Goal: Task Accomplishment & Management: Manage account settings

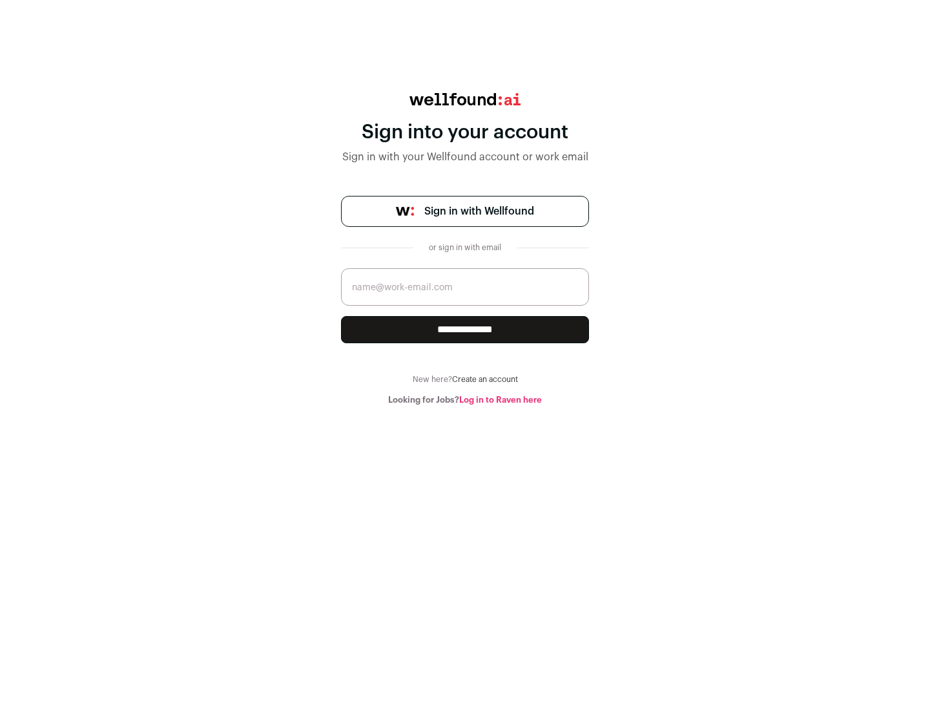
click at [479, 211] on span "Sign in with Wellfound" at bounding box center [479, 212] width 110 height 16
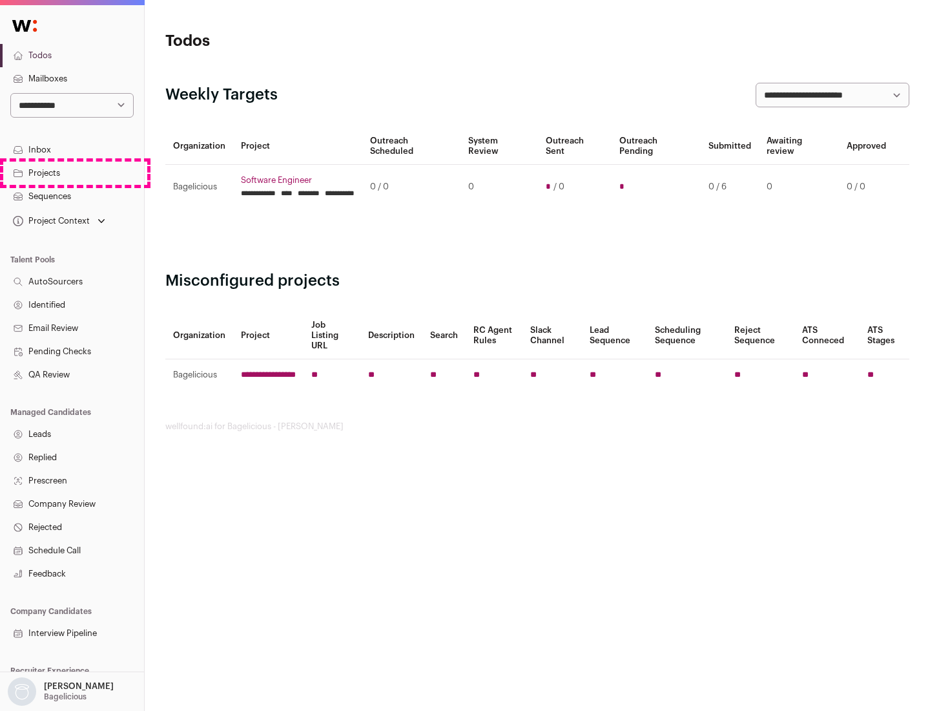
click at [72, 172] on link "Projects" at bounding box center [72, 173] width 144 height 23
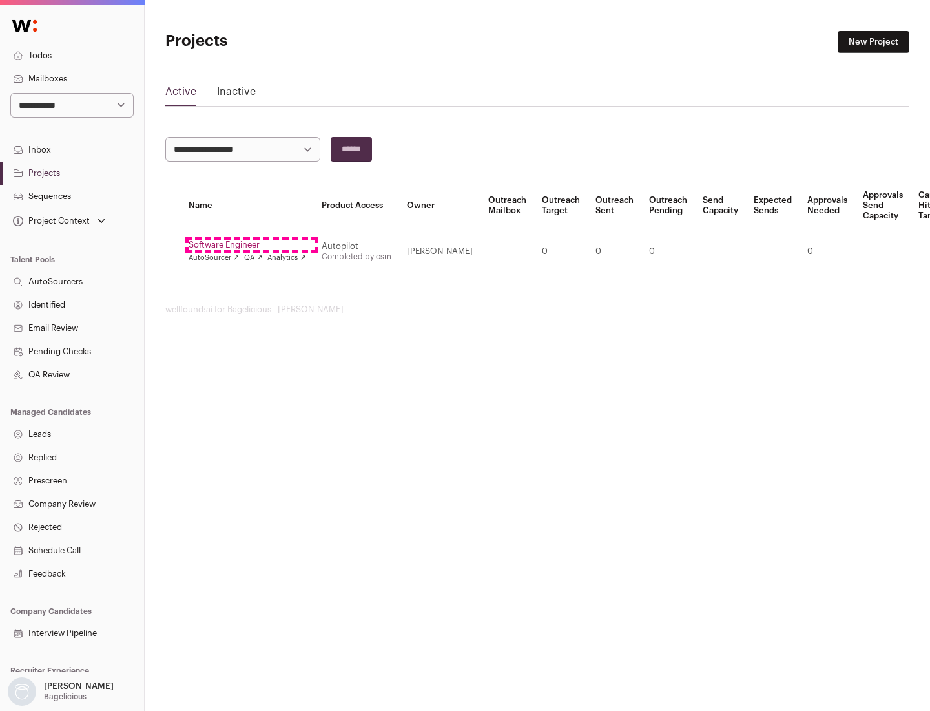
click at [251, 245] on link "Software Engineer" at bounding box center [248, 245] width 118 height 10
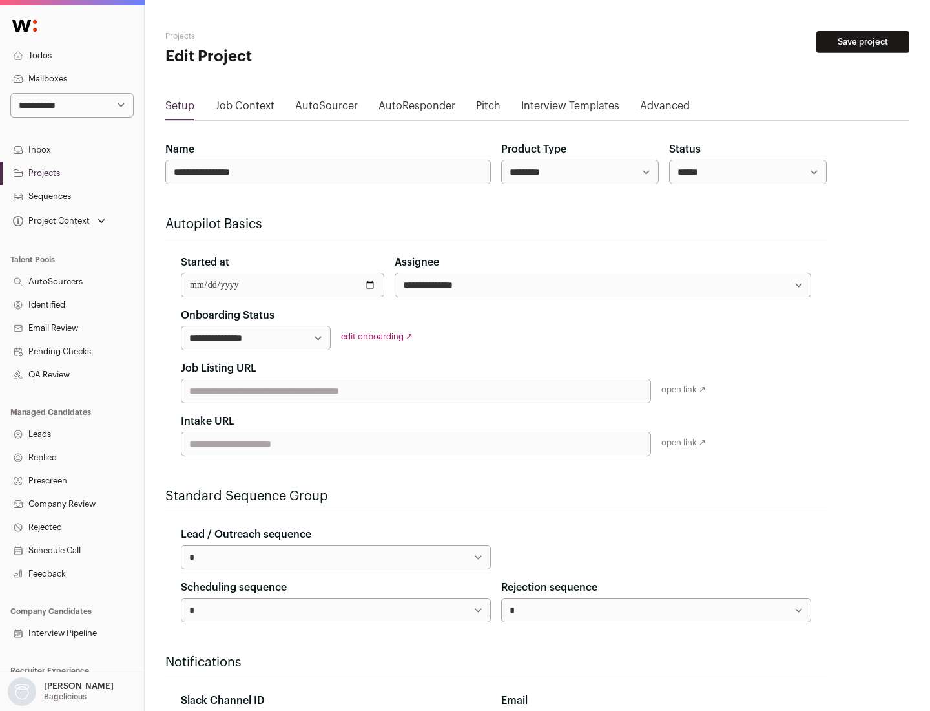
click at [863, 42] on button "Save project" at bounding box center [863, 42] width 93 height 22
